Goal: Book appointment/travel/reservation

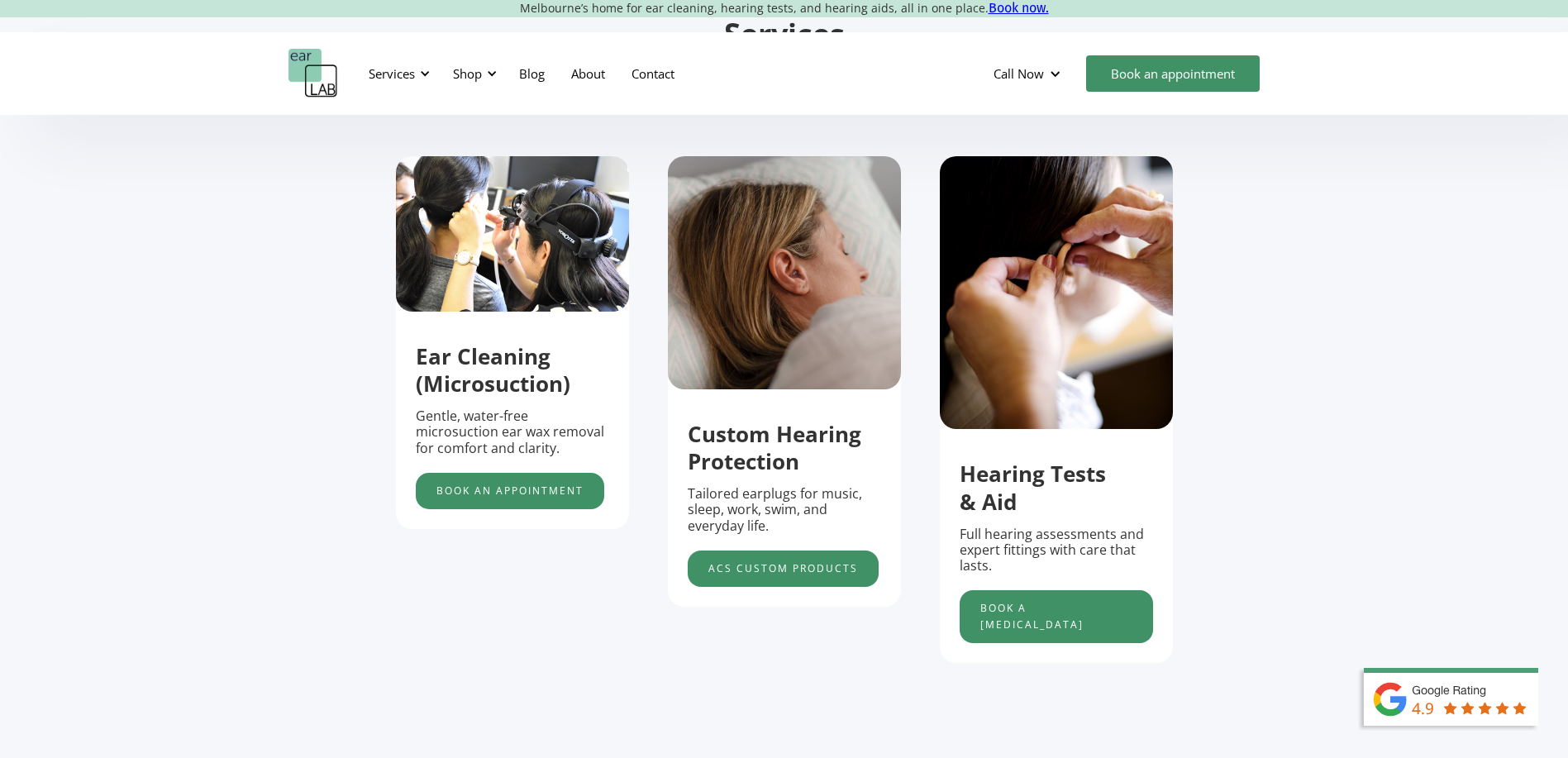
scroll to position [579, 0]
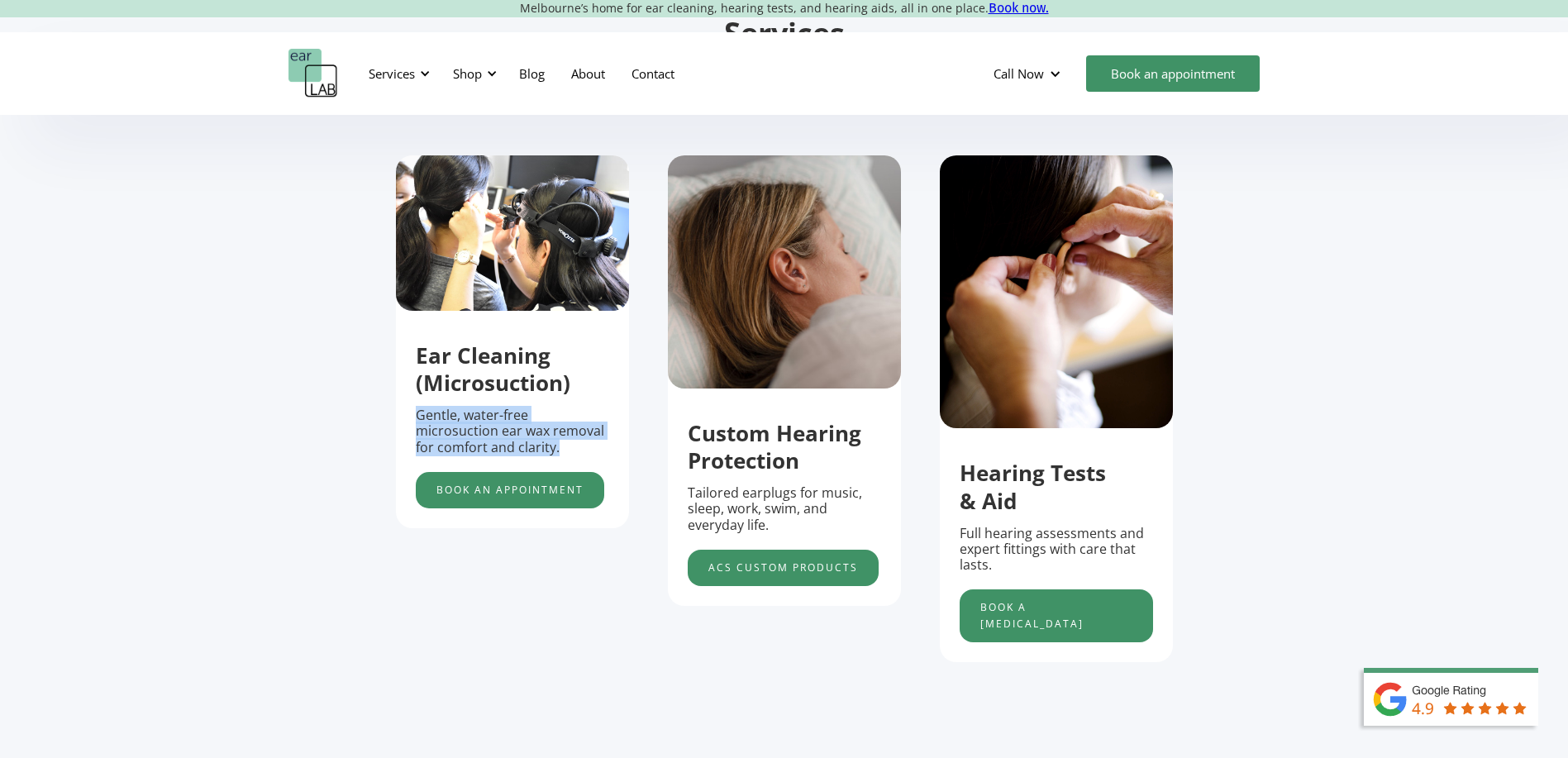
drag, startPoint x: 415, startPoint y: 423, endPoint x: 611, endPoint y: 449, distance: 197.7
click at [611, 449] on div "Ear Cleaning (Microsuction) Gentle, water-free microsuction ear wax removal for…" at bounding box center [512, 417] width 233 height 183
drag, startPoint x: 611, startPoint y: 449, endPoint x: 574, endPoint y: 446, distance: 37.1
click at [577, 449] on p "Gentle, water-free microsuction ear wax removal for comfort and clarity." at bounding box center [512, 431] width 194 height 48
drag, startPoint x: 416, startPoint y: 426, endPoint x: 604, endPoint y: 450, distance: 189.5
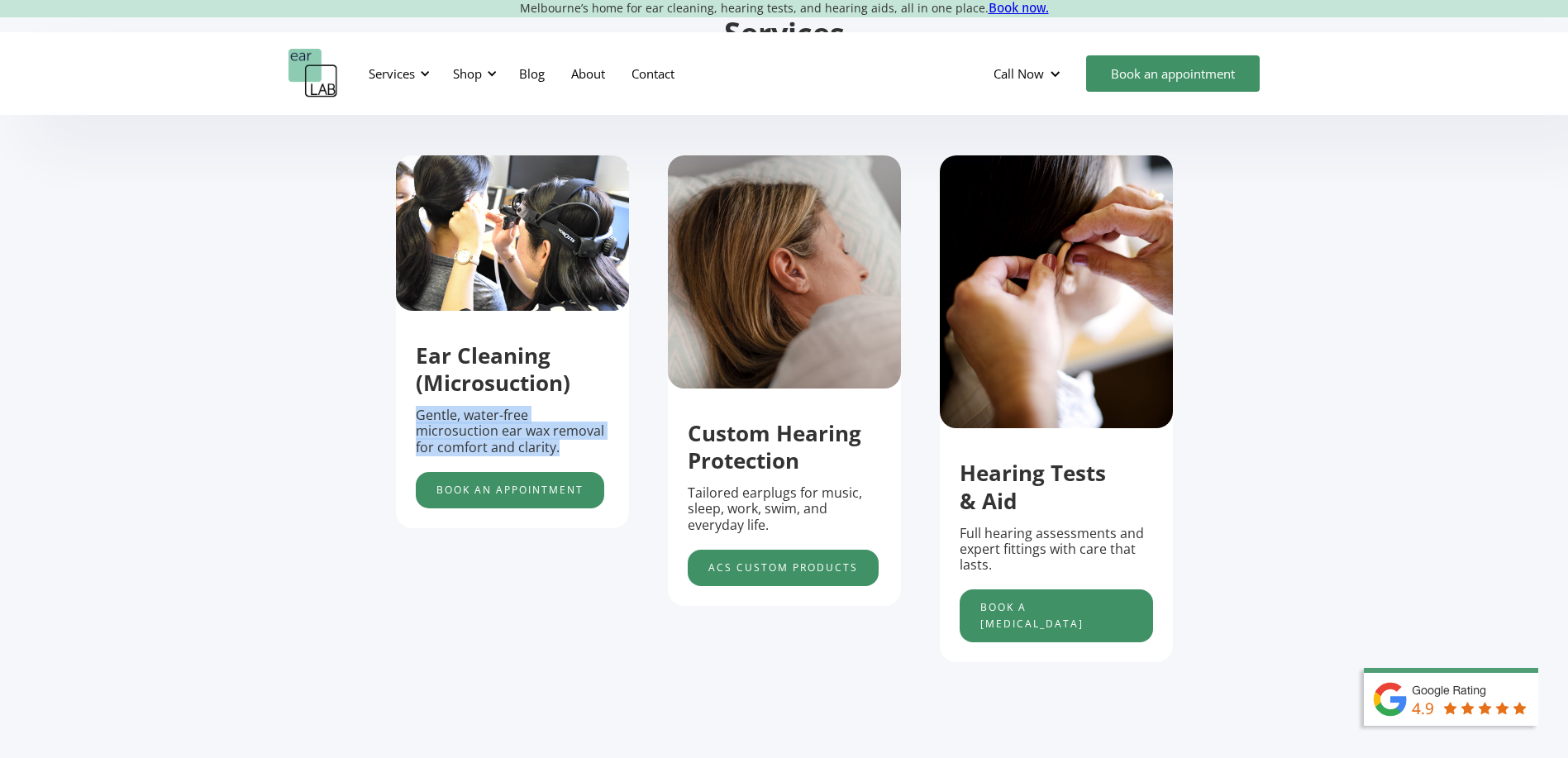
click at [604, 450] on p "Gentle, water-free microsuction ear wax removal for comfort and clarity." at bounding box center [512, 431] width 194 height 48
drag, startPoint x: 604, startPoint y: 450, endPoint x: 497, endPoint y: 456, distance: 107.2
click at [499, 455] on p "Gentle, water-free microsuction ear wax removal for comfort and clarity." at bounding box center [512, 431] width 194 height 48
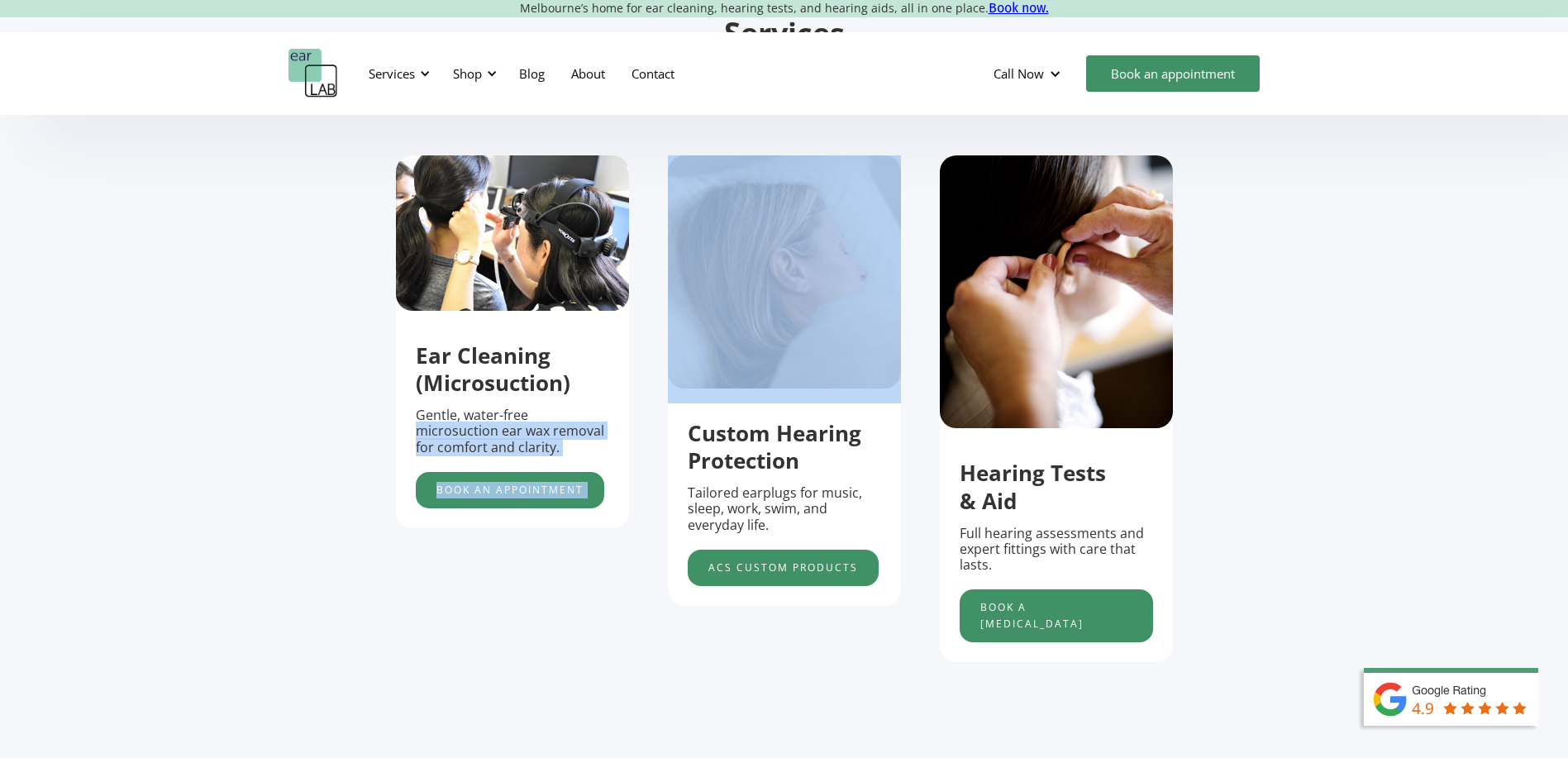
drag, startPoint x: 411, startPoint y: 433, endPoint x: 651, endPoint y: 451, distance: 240.7
click at [651, 451] on div "Ear Cleaning (Microsuction) Gentle, water-free microsuction ear wax removal for…" at bounding box center [784, 446] width 777 height 582
drag, startPoint x: 651, startPoint y: 451, endPoint x: 521, endPoint y: 441, distance: 130.4
click at [521, 441] on p "Gentle, water-free microsuction ear wax removal for comfort and clarity." at bounding box center [512, 431] width 194 height 48
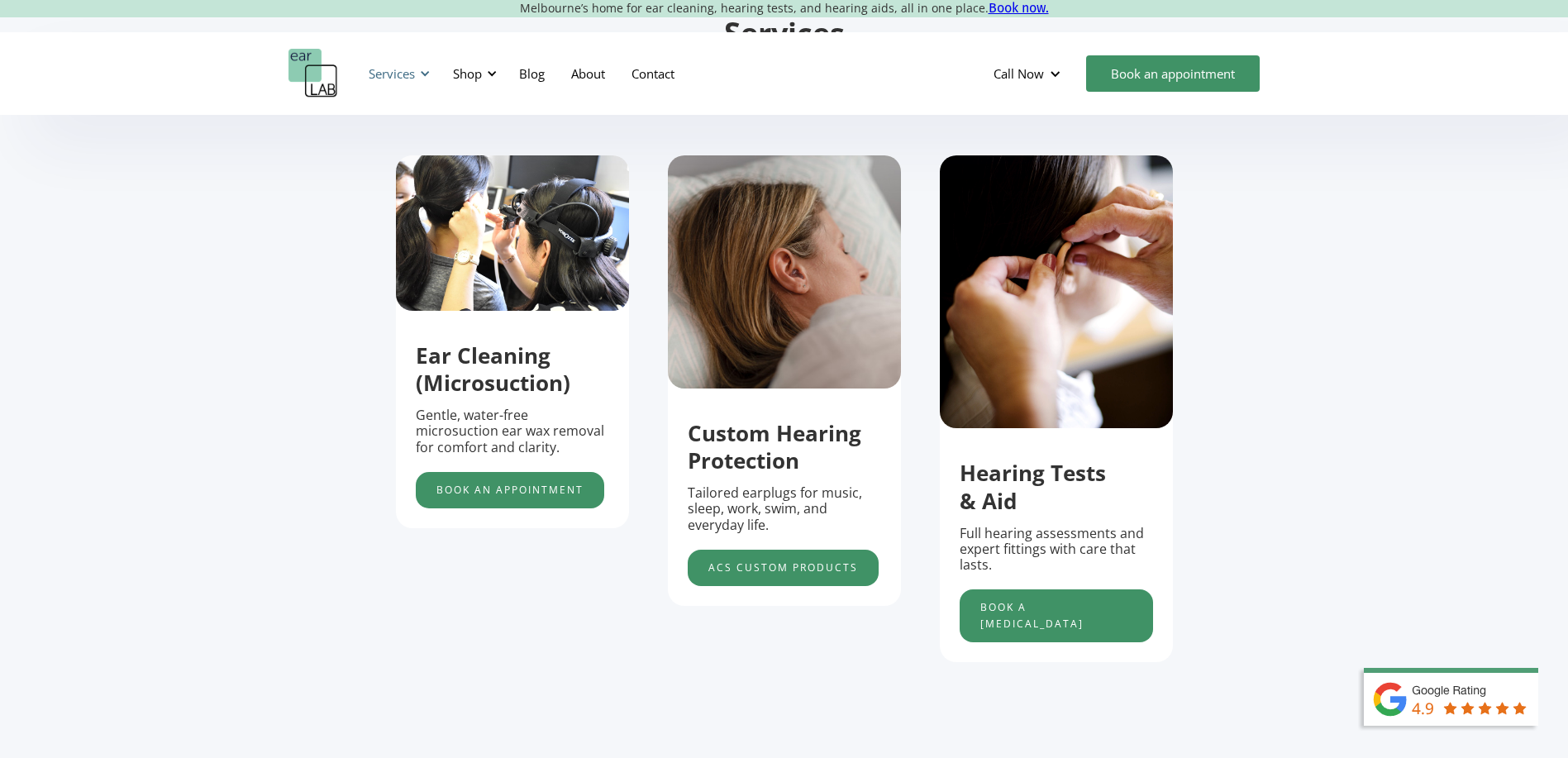
click at [406, 75] on div "Services" at bounding box center [392, 74] width 47 height 16
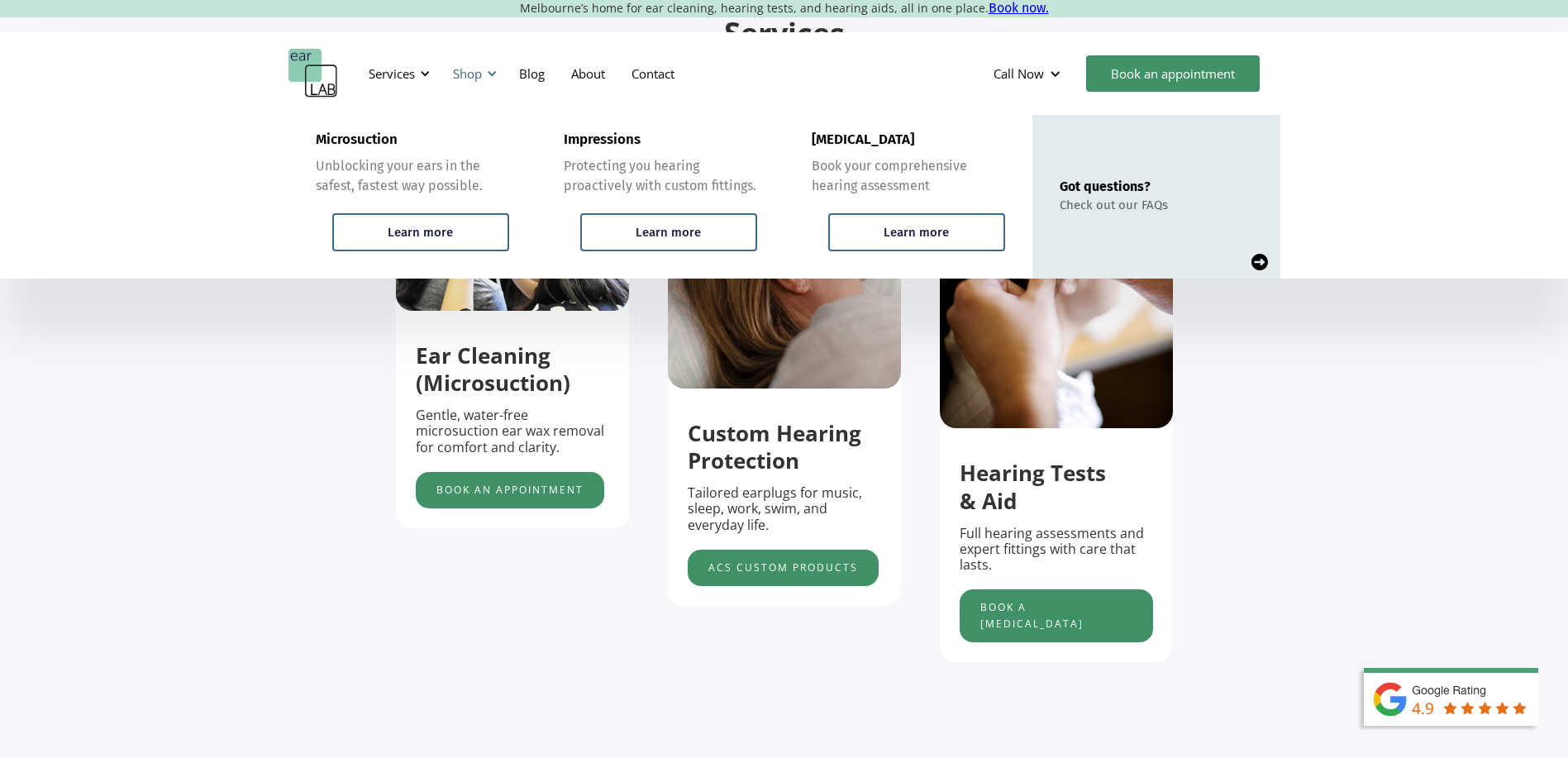
click at [460, 69] on div "Shop" at bounding box center [468, 74] width 29 height 16
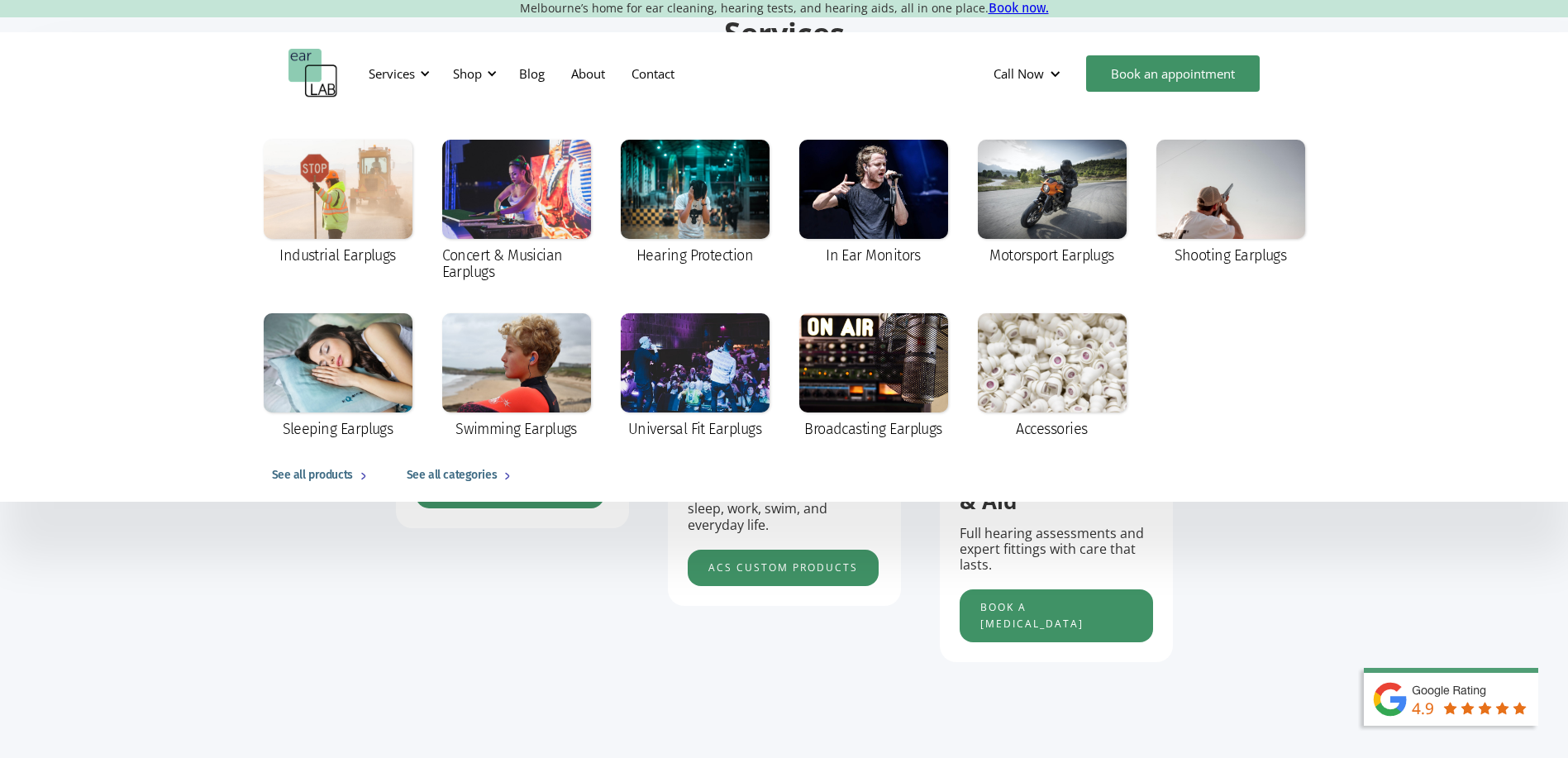
click at [116, 656] on section "Services Support that’s clear, calm and designed to fit your life. Explore our …" at bounding box center [784, 392] width 1568 height 799
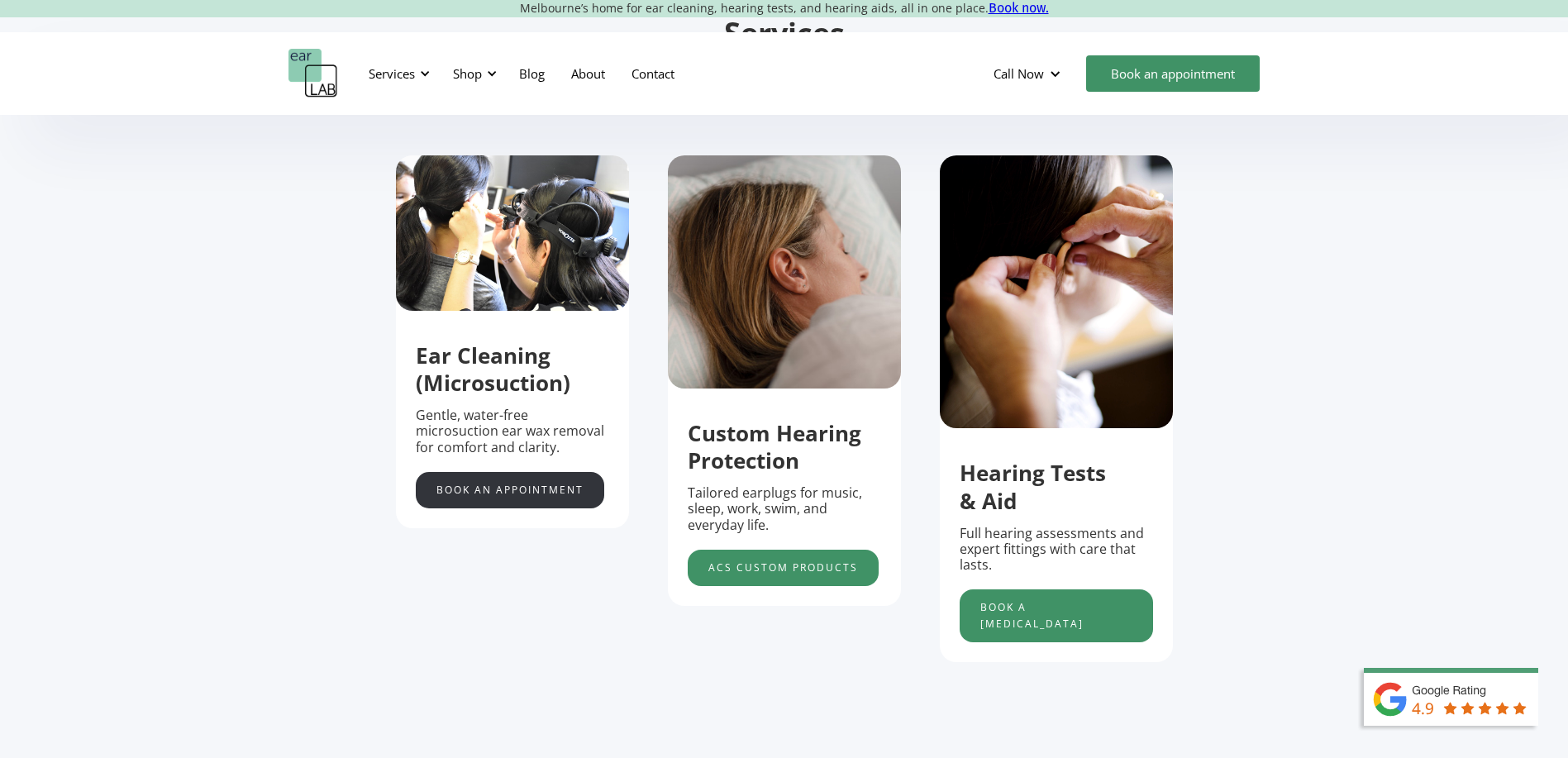
click at [510, 501] on link "Book an appointment" at bounding box center [510, 490] width 188 height 37
